Goal: Task Accomplishment & Management: Complete application form

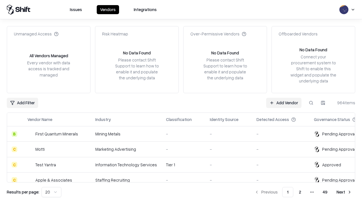
click at [284, 102] on link "Add Vendor" at bounding box center [283, 103] width 35 height 10
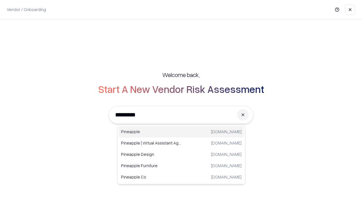
click at [181, 131] on div "Pineapple [DOMAIN_NAME]" at bounding box center [181, 131] width 125 height 11
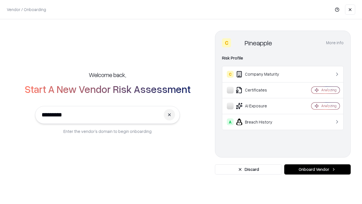
type input "*********"
click at [317, 169] on button "Onboard Vendor" at bounding box center [317, 169] width 66 height 10
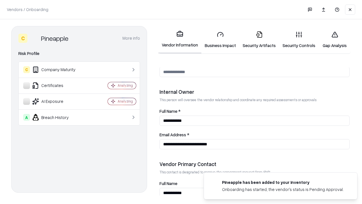
scroll to position [293, 0]
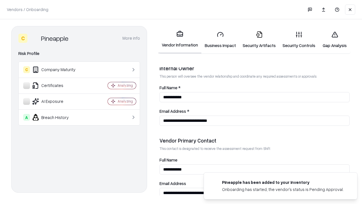
click at [220, 40] on link "Business Impact" at bounding box center [220, 40] width 38 height 26
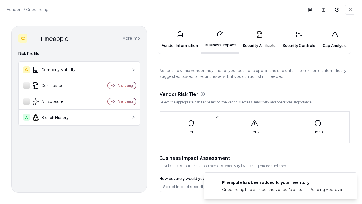
click at [259, 40] on link "Security Artifacts" at bounding box center [259, 40] width 40 height 26
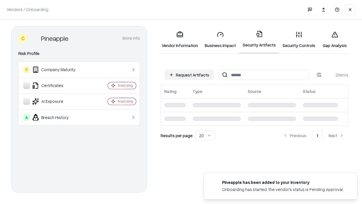
click at [189, 75] on button "Request Artifacts" at bounding box center [189, 75] width 49 height 10
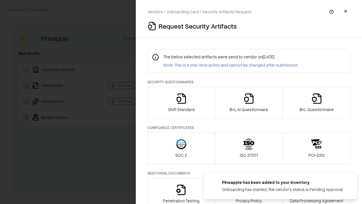
click at [181, 102] on icon "button" at bounding box center [181, 98] width 11 height 11
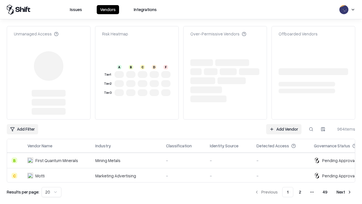
click at [284, 124] on link "Add Vendor" at bounding box center [283, 129] width 35 height 10
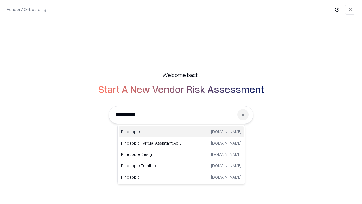
click at [181, 131] on div "Pineapple [DOMAIN_NAME]" at bounding box center [181, 131] width 125 height 11
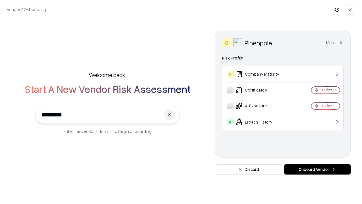
type input "*********"
click at [317, 169] on button "Onboard Vendor" at bounding box center [317, 169] width 66 height 10
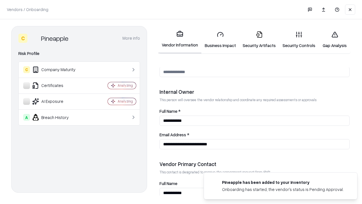
scroll to position [293, 0]
